Goal: Transaction & Acquisition: Purchase product/service

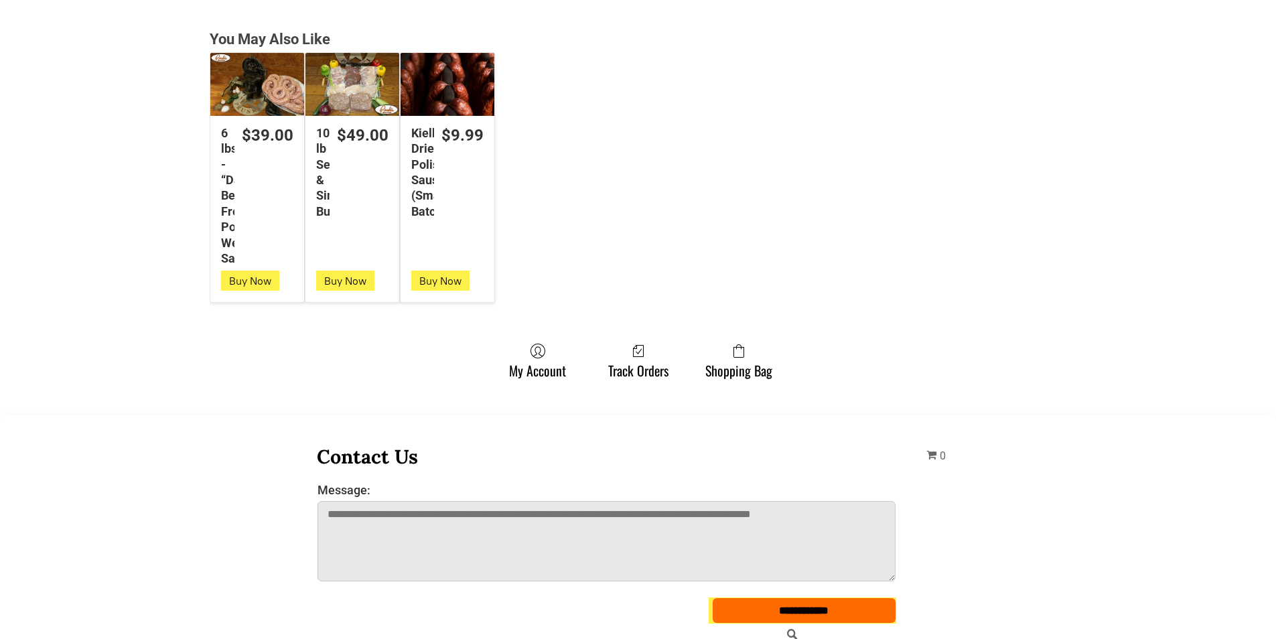
scroll to position [3617, 0]
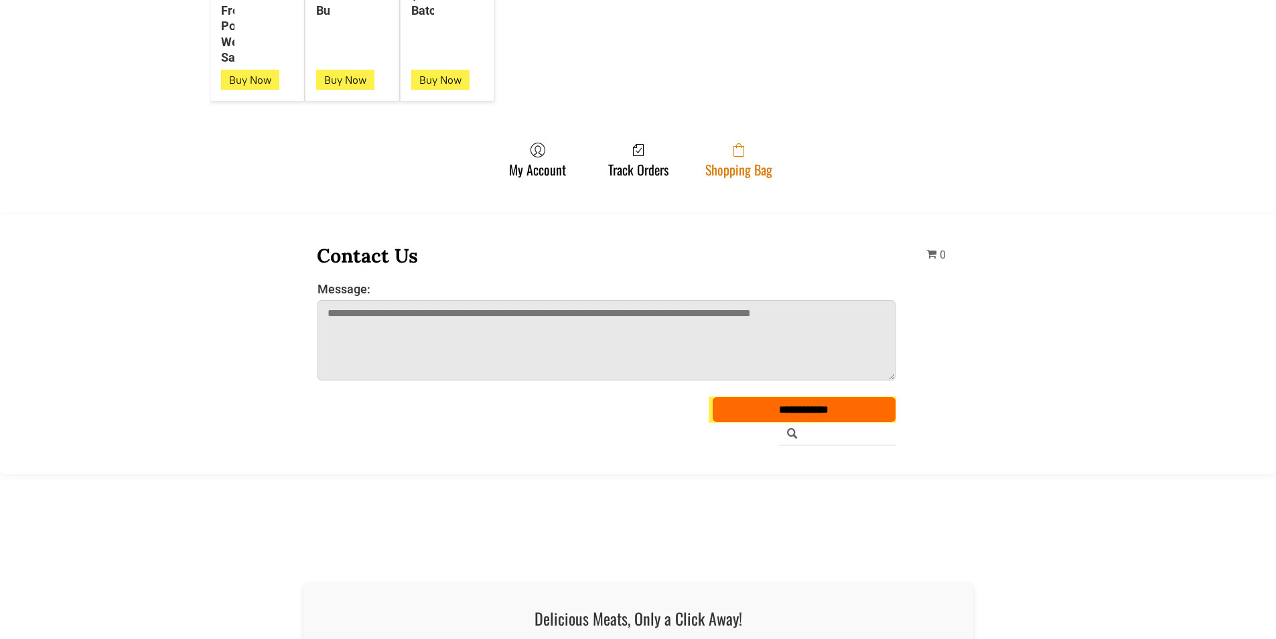
click at [713, 160] on link "Shopping Bag" at bounding box center [739, 159] width 80 height 35
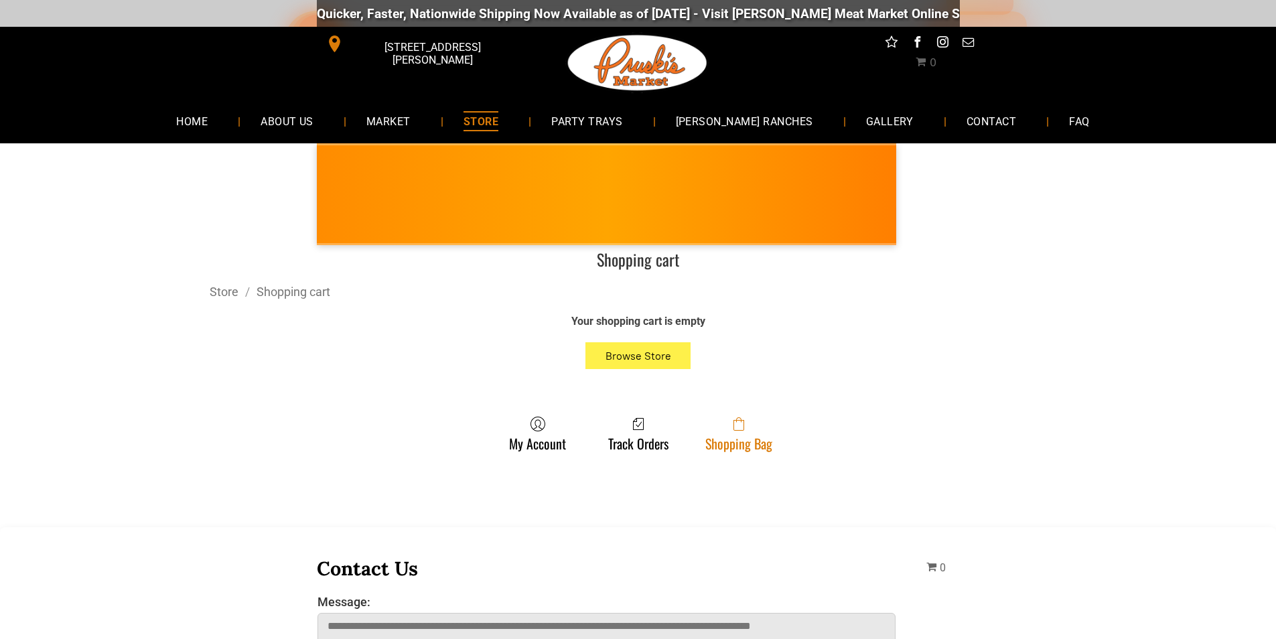
click at [709, 433] on link "Shopping Bag" at bounding box center [739, 433] width 80 height 35
click at [761, 437] on link "Shopping Bag" at bounding box center [739, 433] width 80 height 35
click at [719, 443] on link "Shopping Bag" at bounding box center [739, 433] width 80 height 35
